Goal: Transaction & Acquisition: Purchase product/service

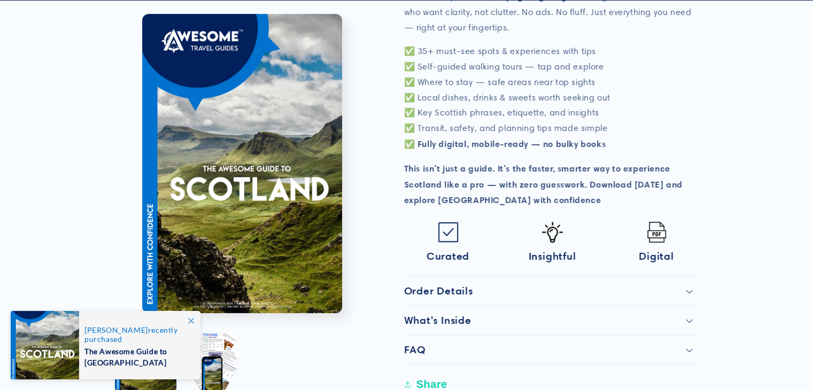
scroll to position [374, 0]
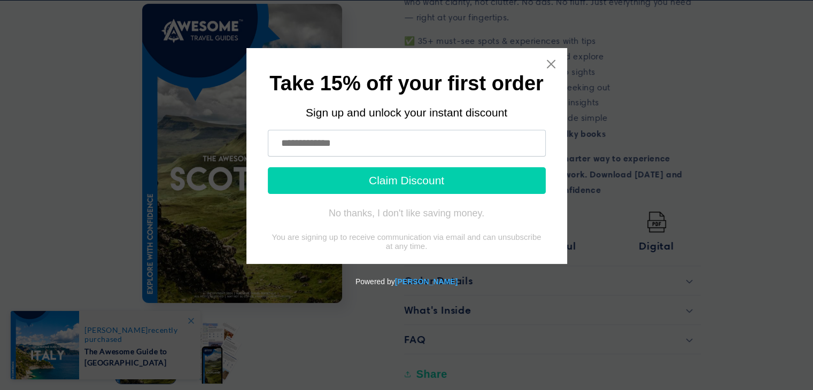
click at [384, 146] on input "text" at bounding box center [407, 143] width 278 height 27
type input "**********"
click at [436, 181] on button "Claim Discount" at bounding box center [407, 180] width 278 height 27
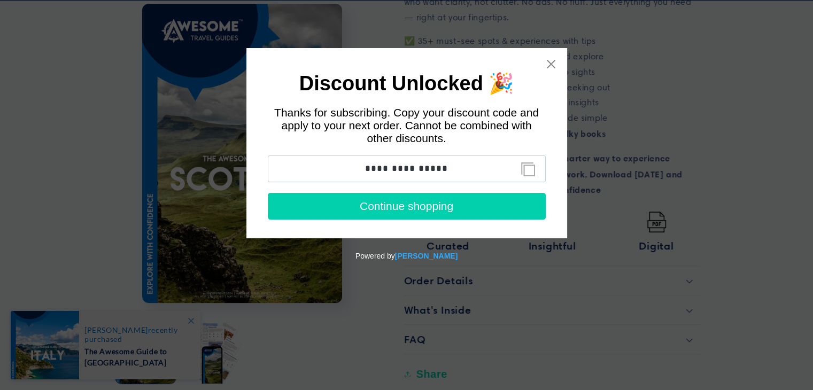
drag, startPoint x: 363, startPoint y: 167, endPoint x: 453, endPoint y: 156, distance: 90.6
click at [453, 156] on div "**********" at bounding box center [406, 143] width 321 height 190
click at [550, 66] on icon "Close widget" at bounding box center [551, 64] width 11 height 11
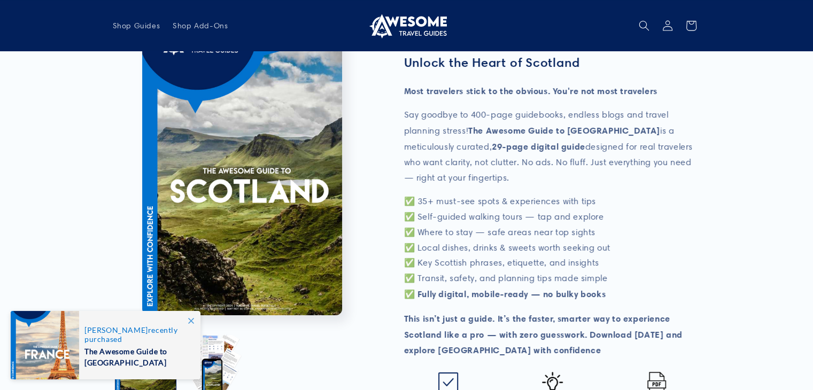
scroll to position [53, 0]
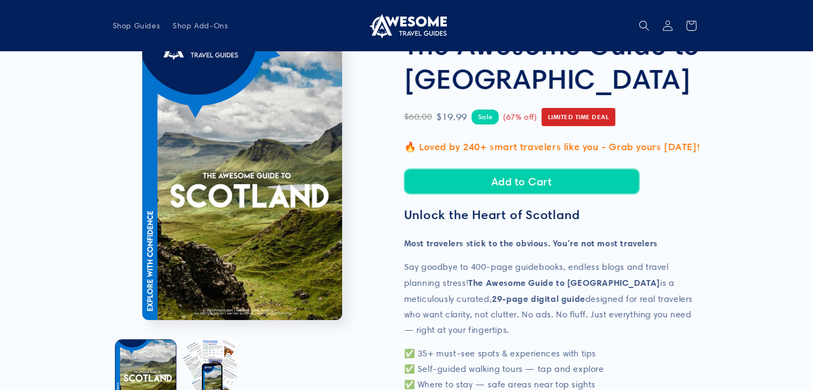
click at [515, 181] on button "Add to Cart" at bounding box center [521, 181] width 235 height 25
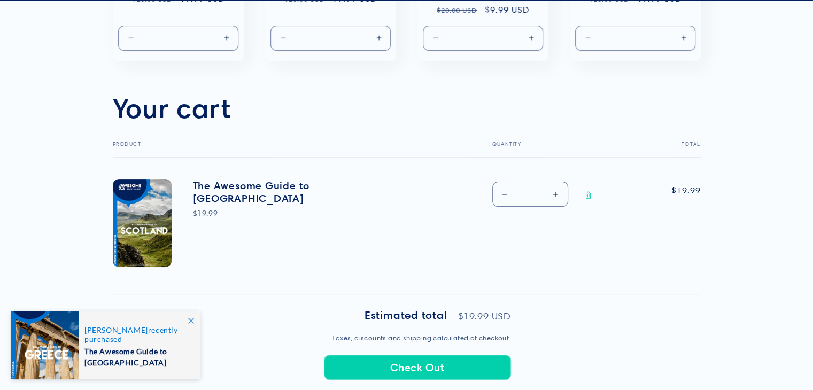
scroll to position [374, 0]
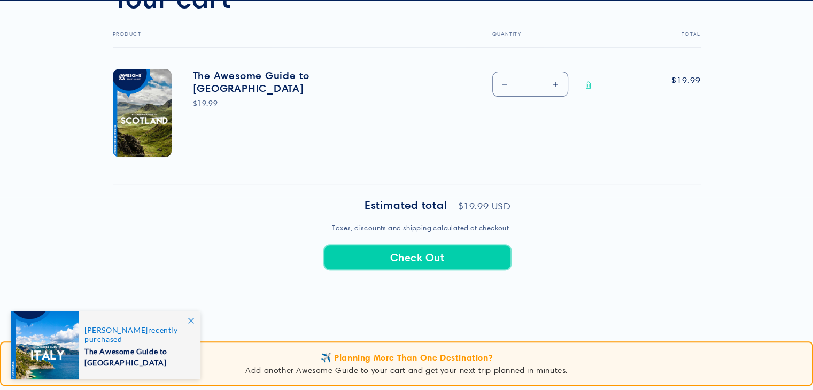
click at [449, 254] on button "Check Out" at bounding box center [417, 257] width 187 height 25
